Goal: Transaction & Acquisition: Download file/media

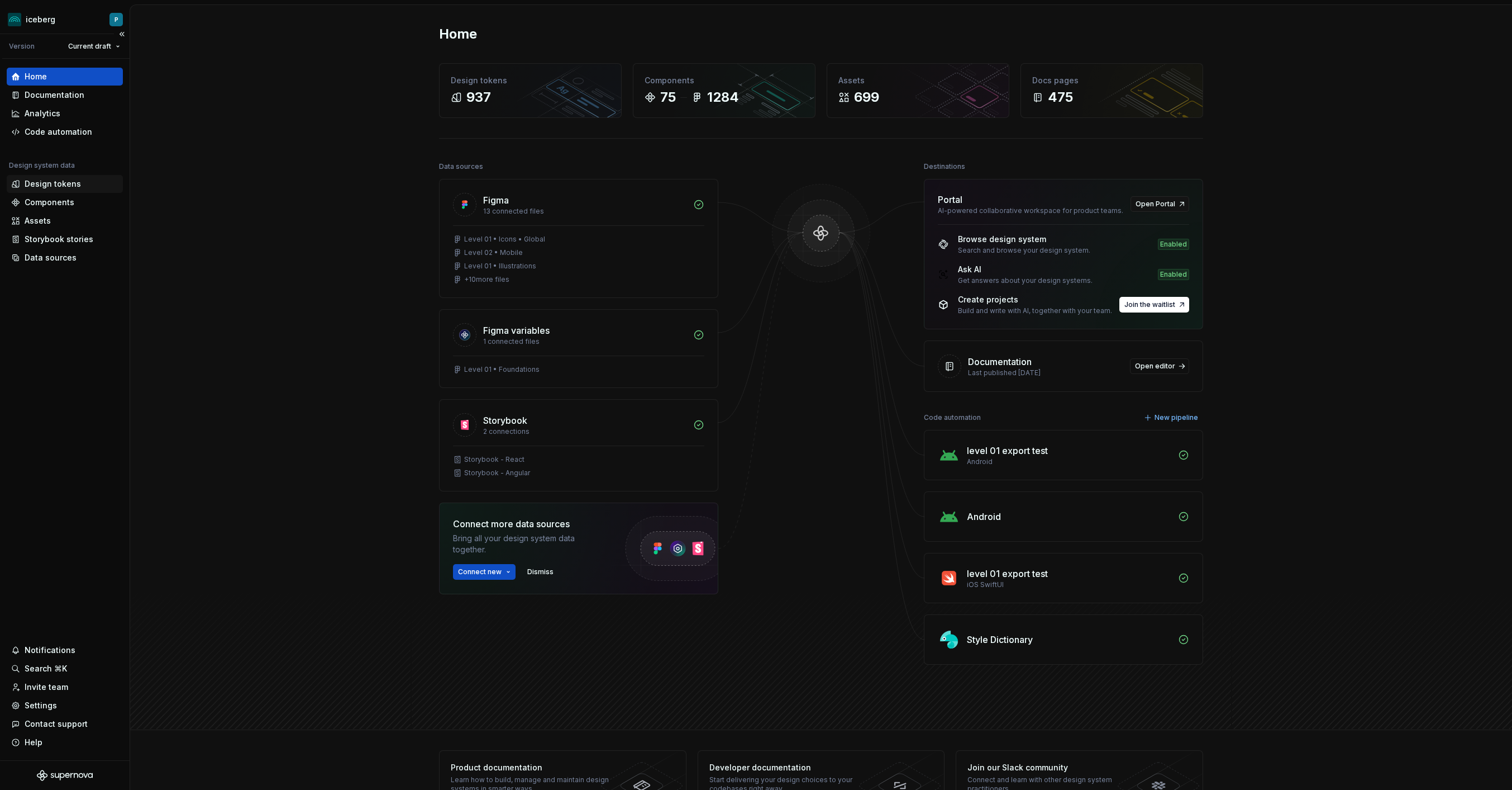
click at [61, 183] on div "Design tokens" at bounding box center [52, 184] width 56 height 11
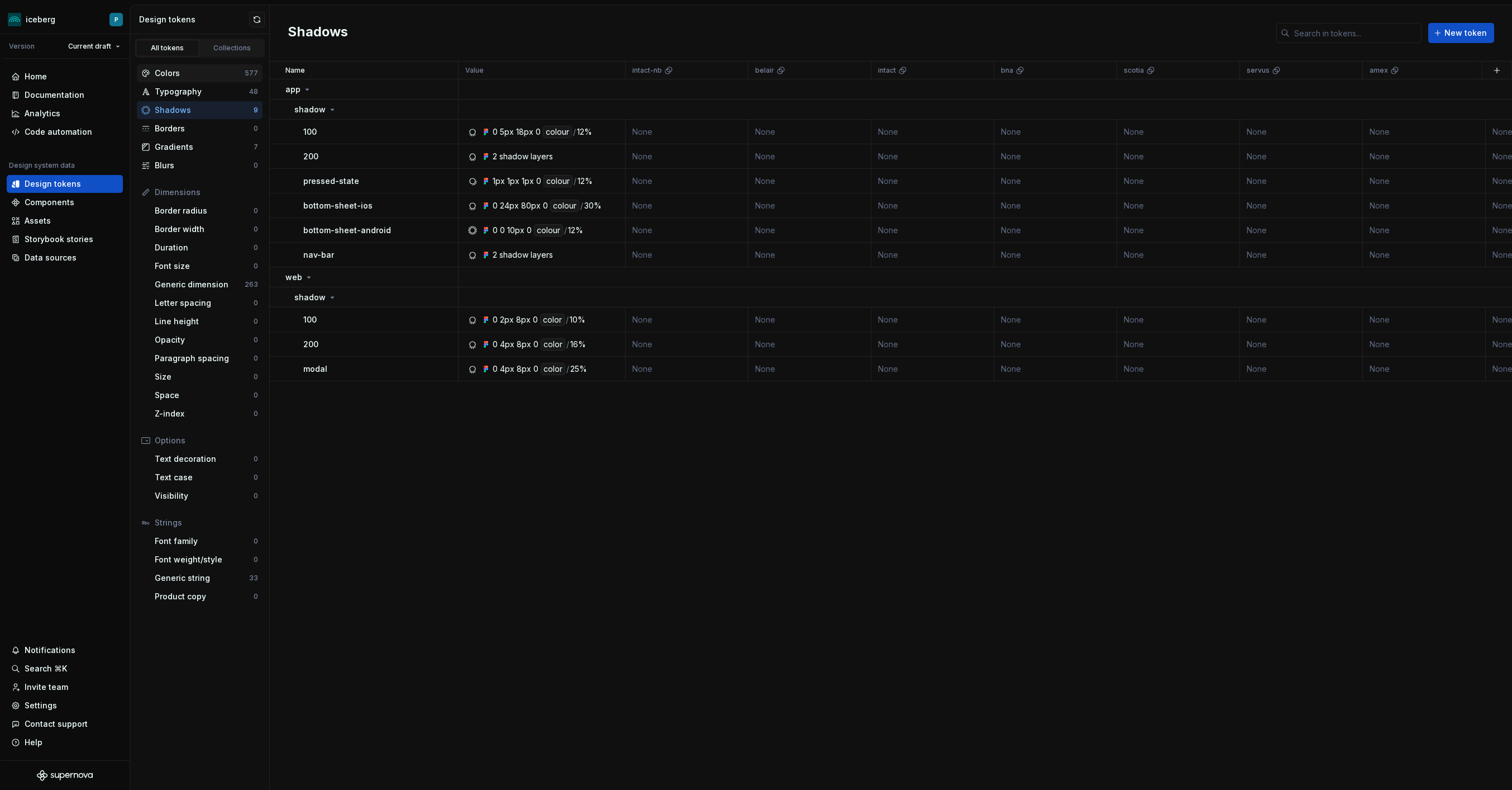
click at [210, 71] on div "Colors" at bounding box center [199, 73] width 90 height 11
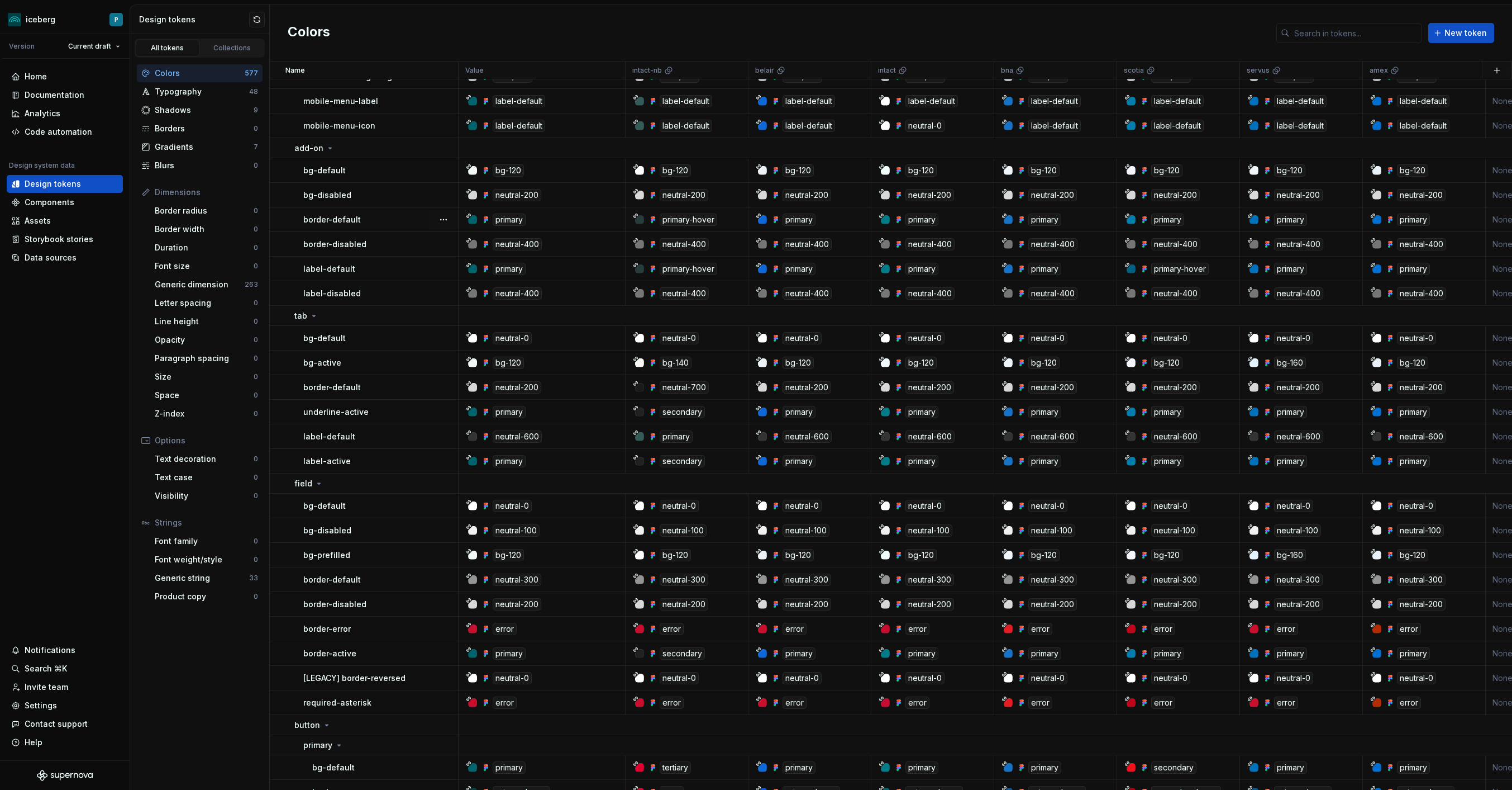
scroll to position [244, 0]
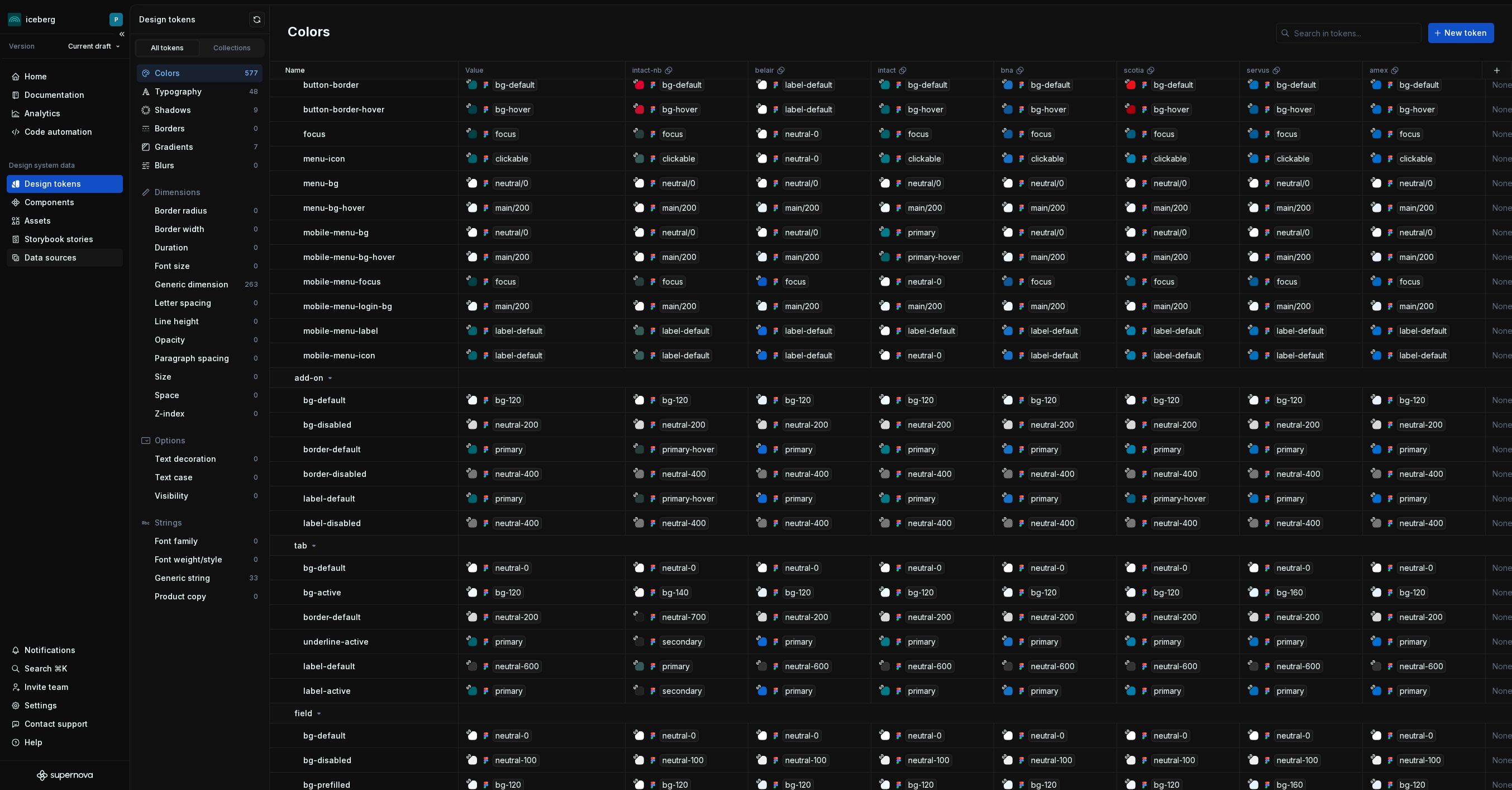
click at [78, 261] on div "Data sources" at bounding box center [64, 257] width 107 height 11
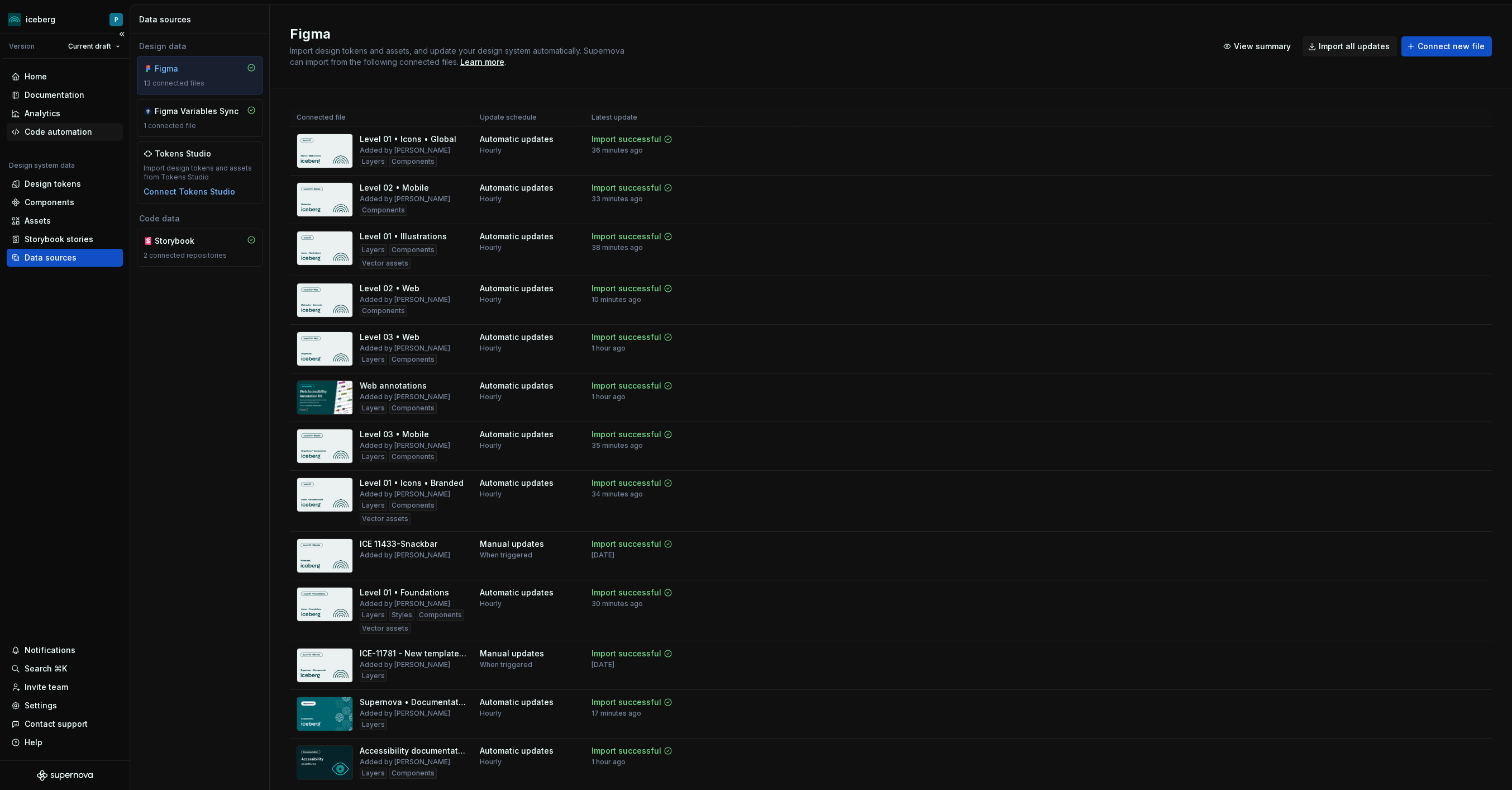
click at [63, 131] on div "Code automation" at bounding box center [58, 132] width 67 height 11
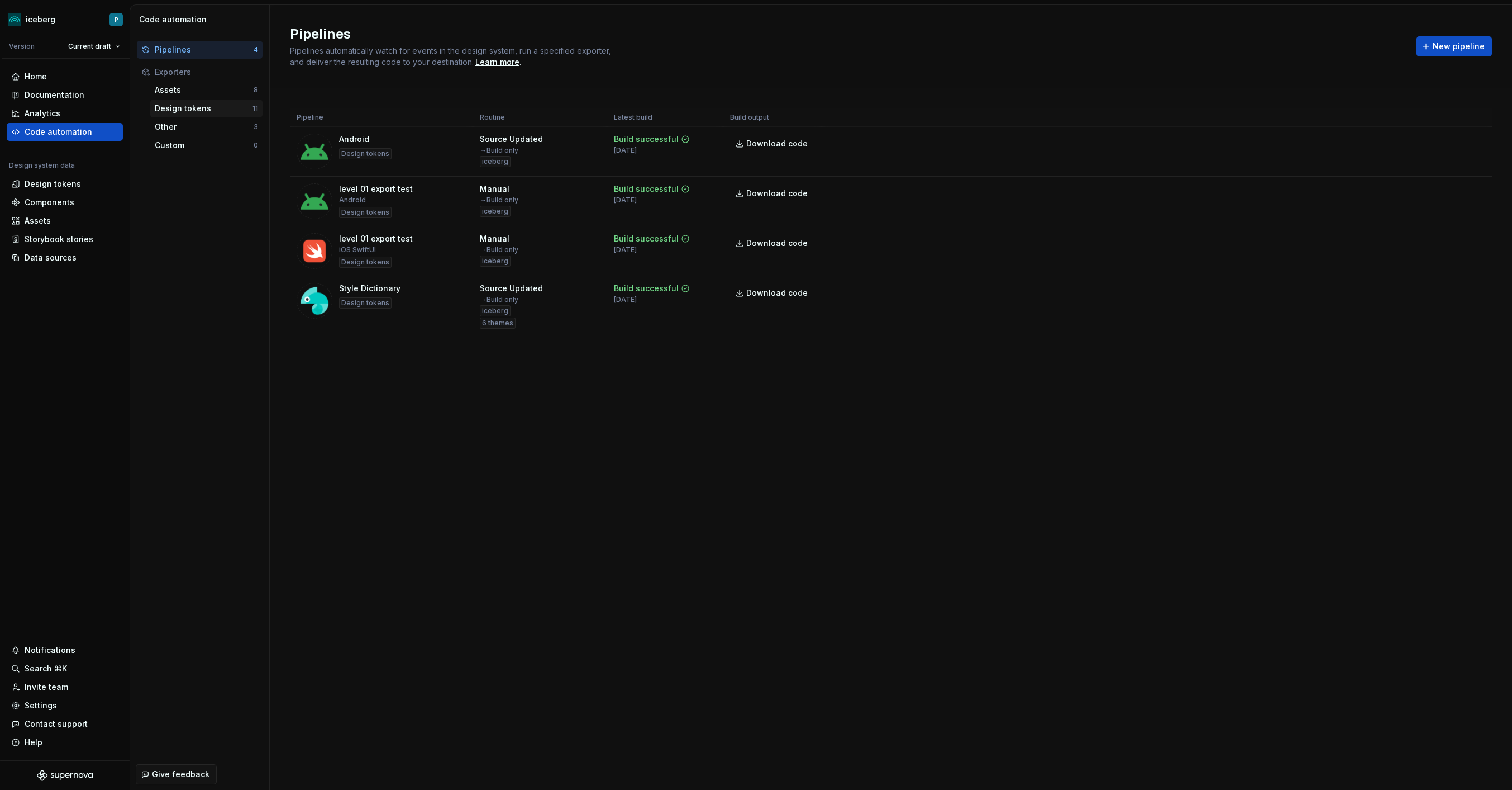
click at [199, 106] on div "Design tokens" at bounding box center [203, 109] width 98 height 11
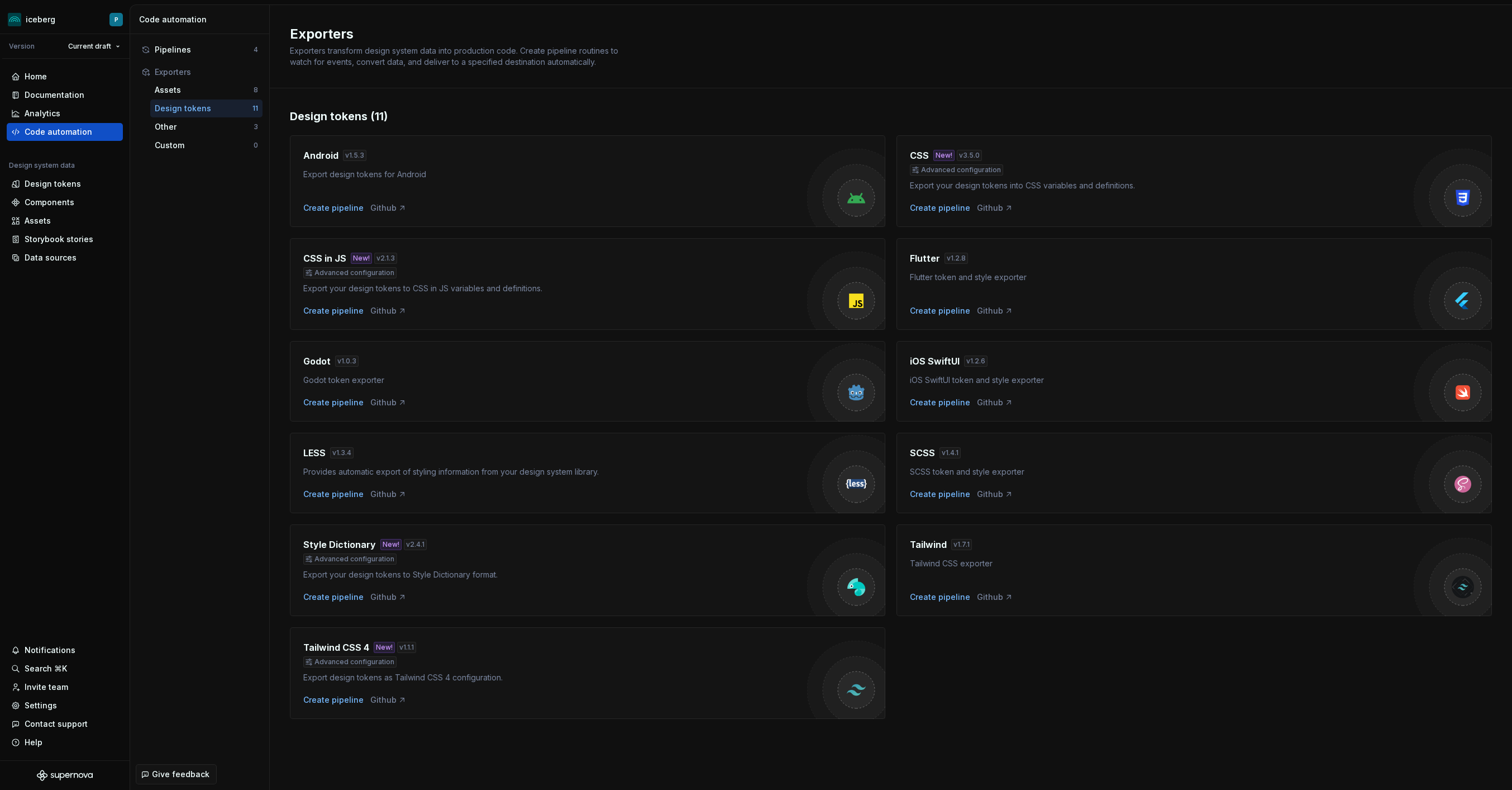
click at [1086, 688] on div "Android v 1.5.3 Export design tokens for Android Create pipeline Github CSS New…" at bounding box center [891, 421] width 1202 height 595
click at [205, 52] on div "Pipelines" at bounding box center [204, 50] width 99 height 11
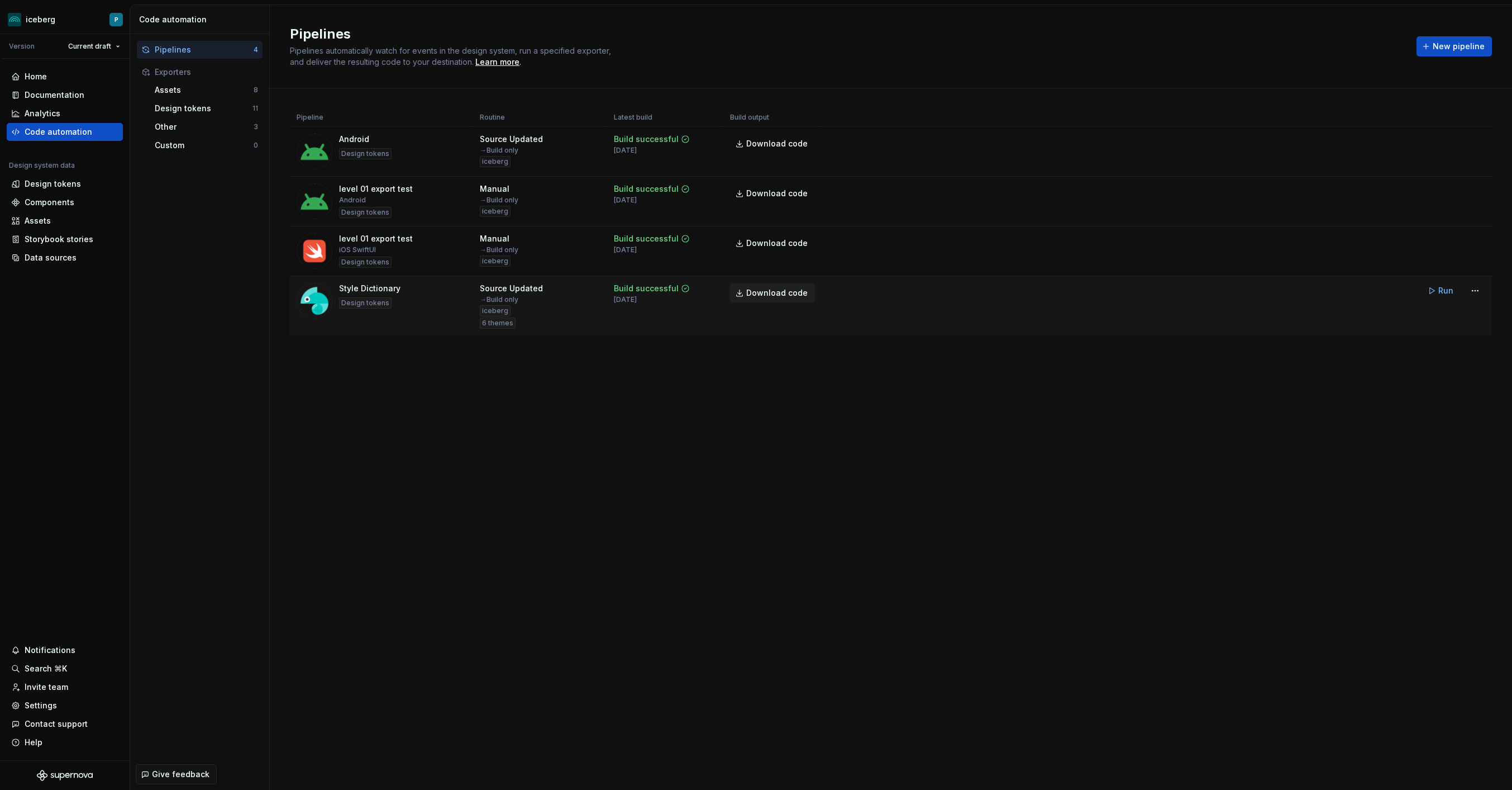
click at [764, 292] on span "Download code" at bounding box center [776, 293] width 61 height 11
click at [1433, 290] on button "Run" at bounding box center [1441, 290] width 39 height 20
drag, startPoint x: 712, startPoint y: 410, endPoint x: 763, endPoint y: 357, distance: 73.6
click at [712, 410] on div "Pipelines Pipelines automatically watch for events in the design system, run a …" at bounding box center [891, 397] width 1242 height 784
drag, startPoint x: 771, startPoint y: 292, endPoint x: 856, endPoint y: 271, distance: 87.6
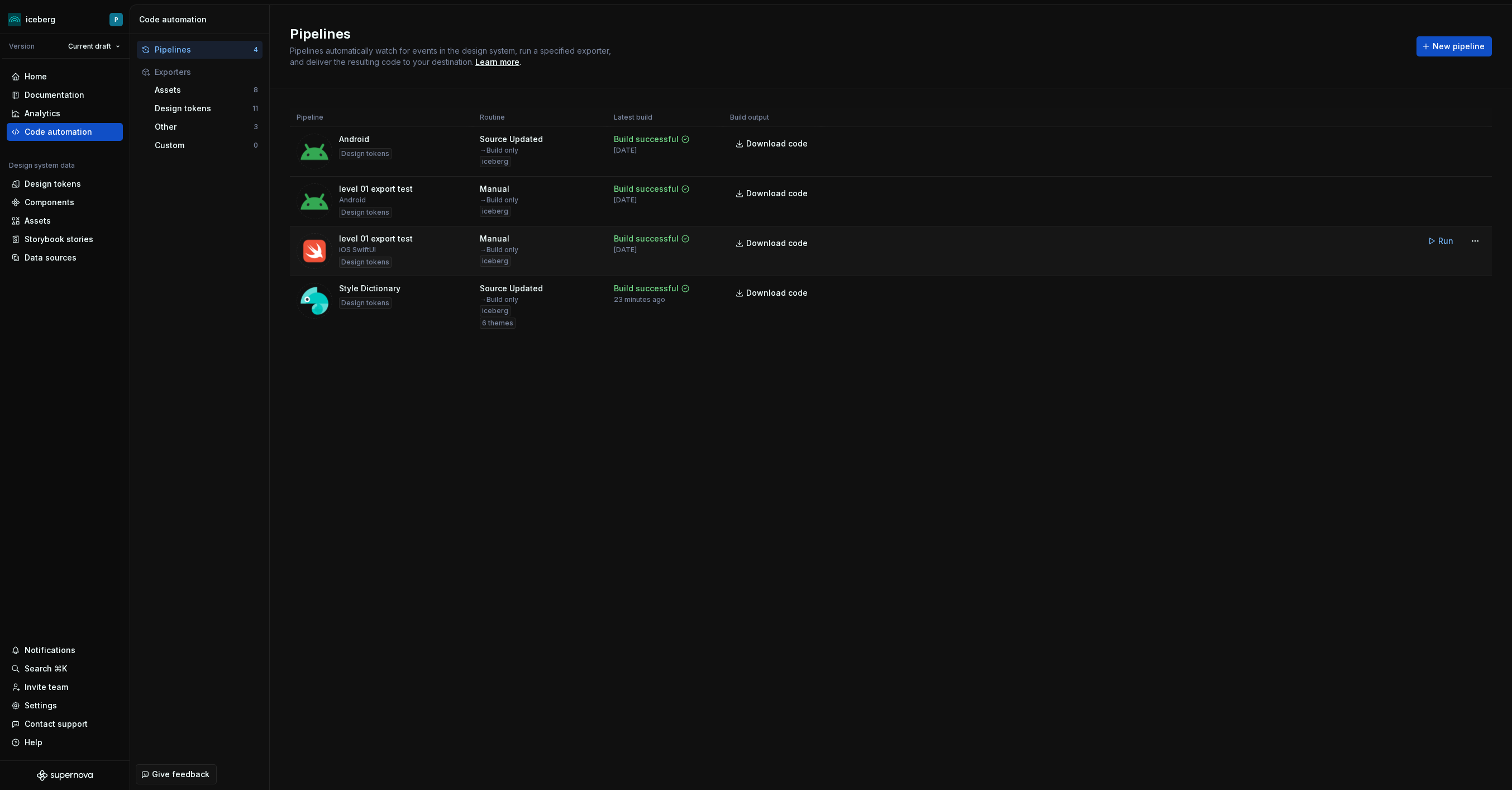
click at [771, 292] on span "Download code" at bounding box center [776, 293] width 61 height 11
click at [214, 409] on div "Pipelines 4 Exporters Assets 8 Design tokens 11 Other 3 Custom 0" at bounding box center [199, 396] width 139 height 724
drag, startPoint x: 1001, startPoint y: 407, endPoint x: 987, endPoint y: 400, distance: 15.7
click at [1001, 407] on div "Pipelines Pipelines automatically watch for events in the design system, run a …" at bounding box center [891, 397] width 1242 height 784
click at [825, 695] on div "Pipelines Pipelines automatically watch for events in the design system, run a …" at bounding box center [891, 397] width 1242 height 784
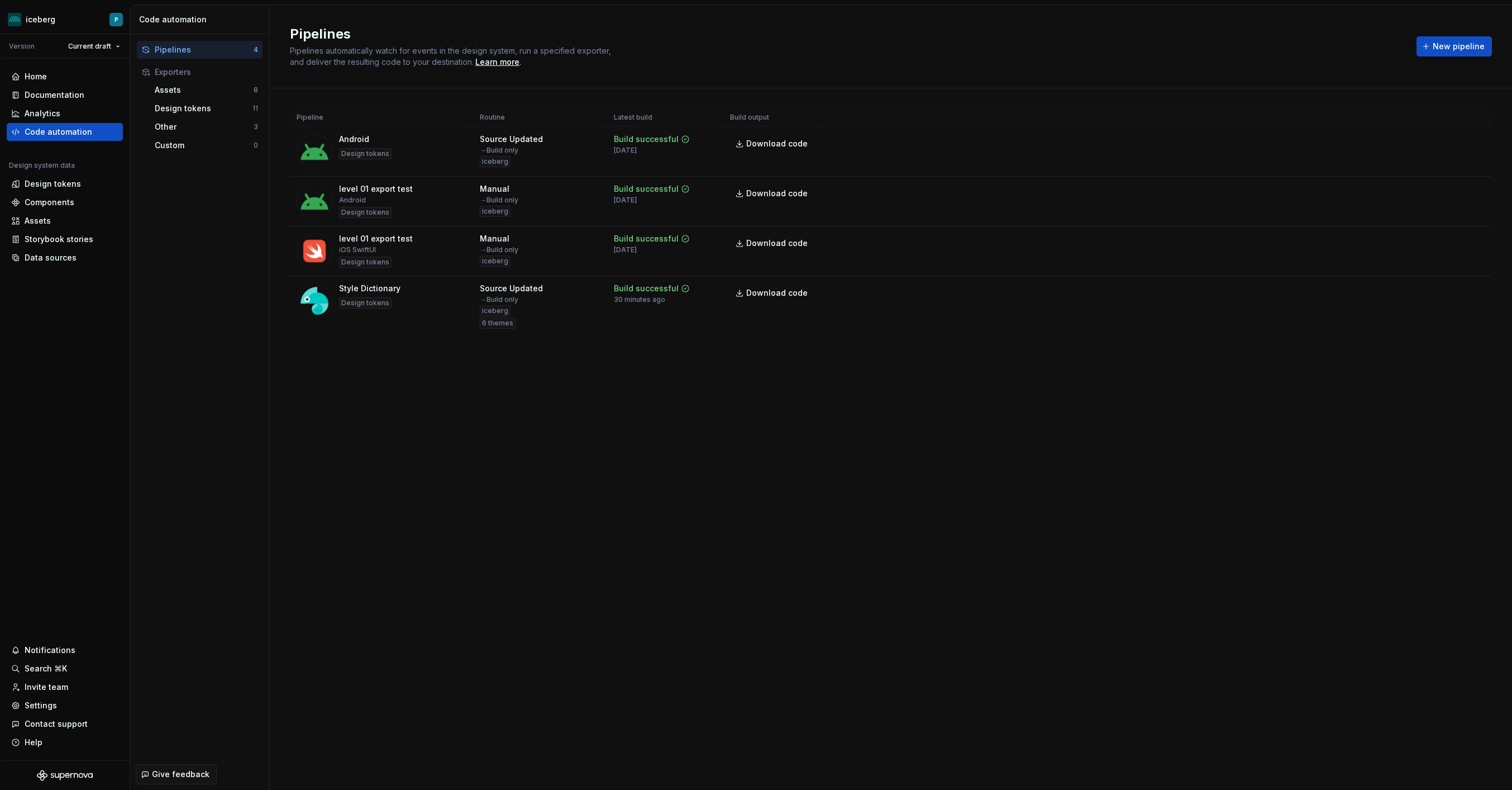
drag, startPoint x: 744, startPoint y: 369, endPoint x: 749, endPoint y: 360, distance: 10.3
click at [744, 369] on div "Pipeline Routine Latest build Build output Android Design tokens Source Updated…" at bounding box center [891, 233] width 1202 height 290
click at [767, 294] on span "Download code" at bounding box center [776, 293] width 61 height 11
